Goal: Task Accomplishment & Management: Manage account settings

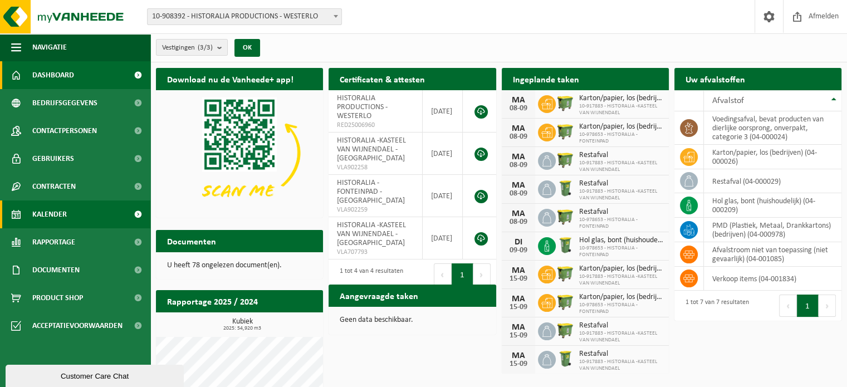
click at [100, 211] on link "Kalender" at bounding box center [75, 215] width 150 height 28
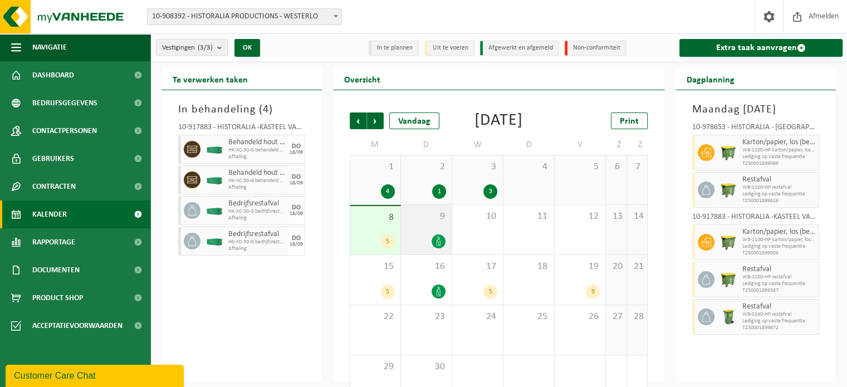
click at [434, 241] on div "9" at bounding box center [426, 230] width 51 height 50
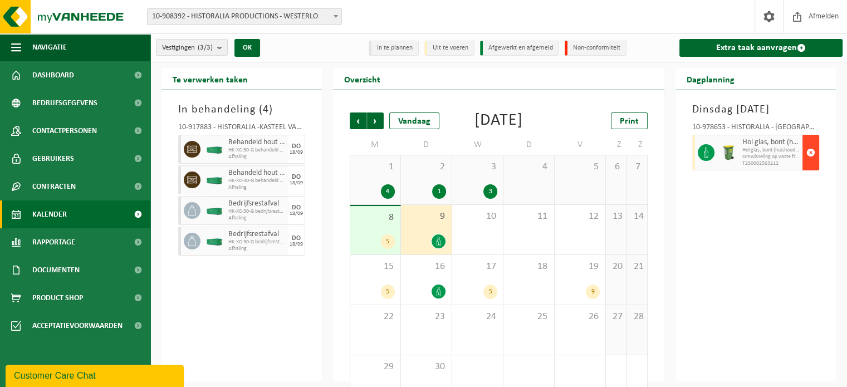
click at [813, 164] on span "button" at bounding box center [811, 153] width 9 height 22
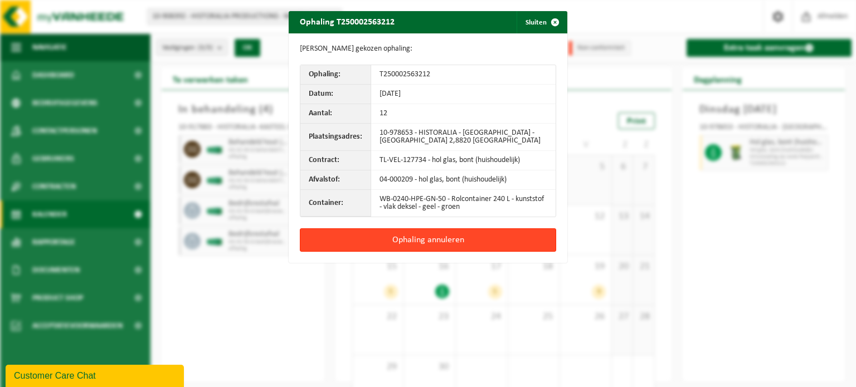
click at [450, 236] on button "Ophaling annuleren" at bounding box center [428, 239] width 256 height 23
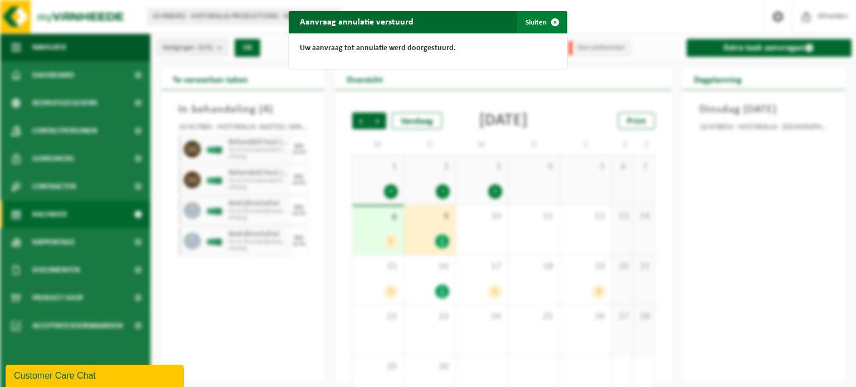
click at [548, 20] on span "button" at bounding box center [555, 22] width 22 height 22
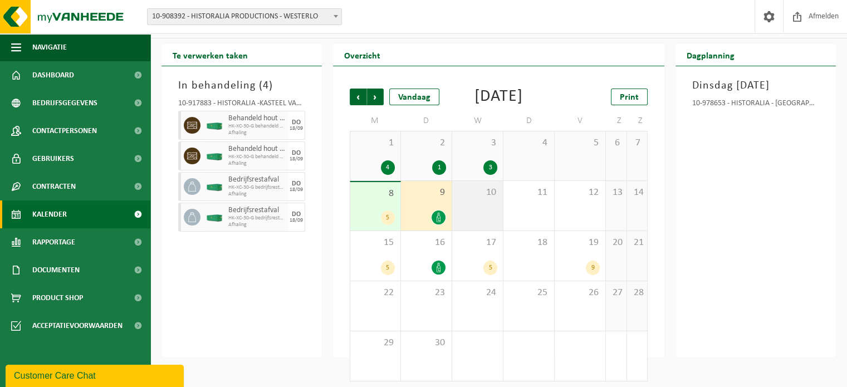
scroll to position [45, 0]
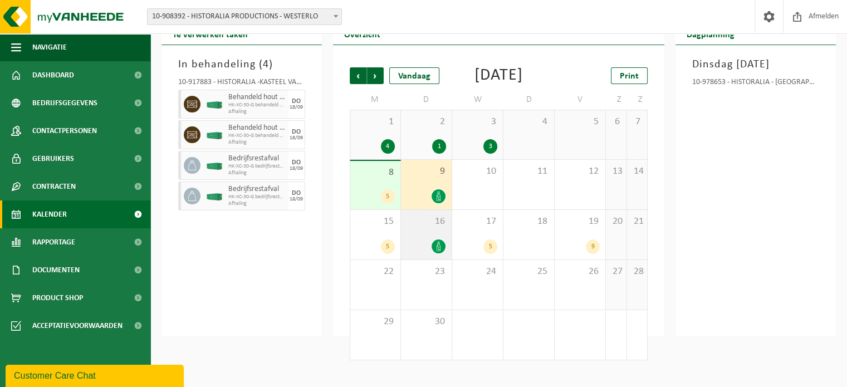
click at [436, 251] on div "16" at bounding box center [426, 235] width 51 height 50
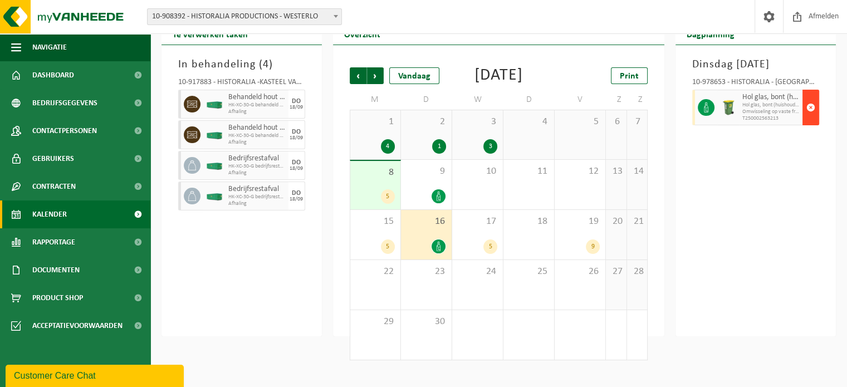
click at [810, 119] on span "button" at bounding box center [811, 107] width 9 height 22
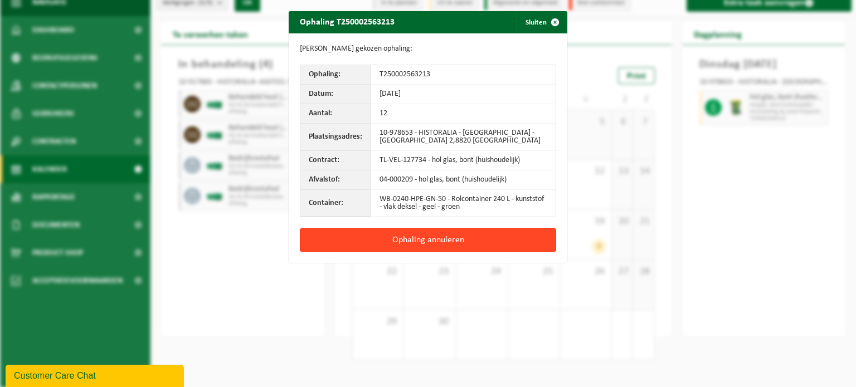
click at [461, 236] on button "Ophaling annuleren" at bounding box center [428, 239] width 256 height 23
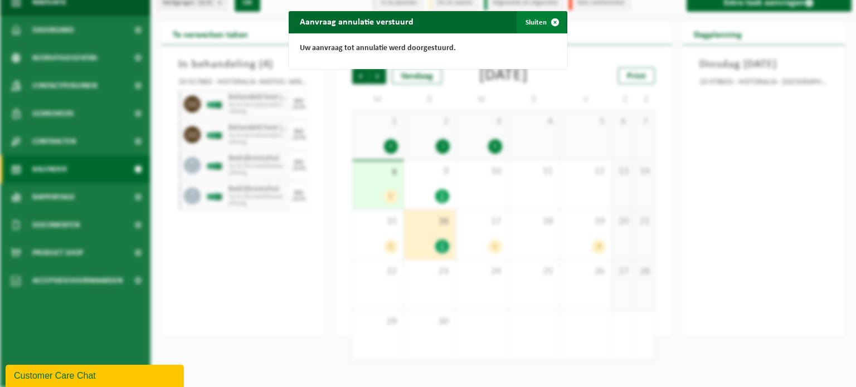
click at [533, 22] on button "Sluiten" at bounding box center [541, 22] width 50 height 22
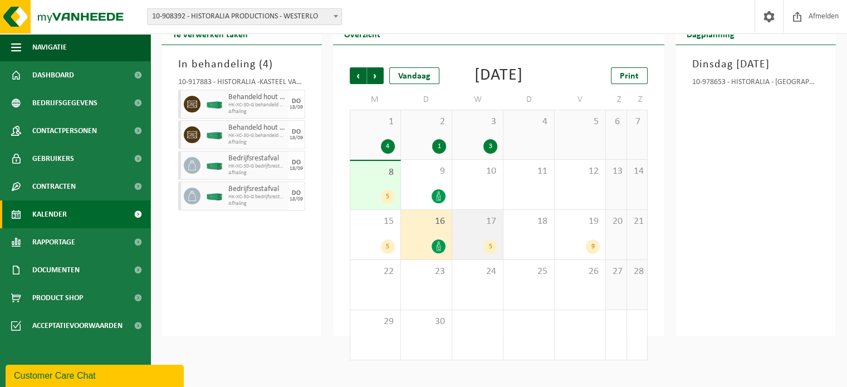
click at [489, 251] on div "17 5" at bounding box center [477, 235] width 51 height 50
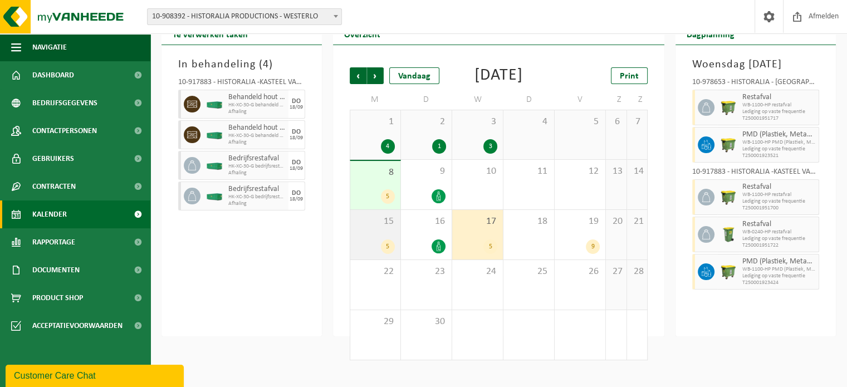
click at [393, 251] on div "15 5" at bounding box center [375, 235] width 50 height 50
